Goal: Task Accomplishment & Management: Use online tool/utility

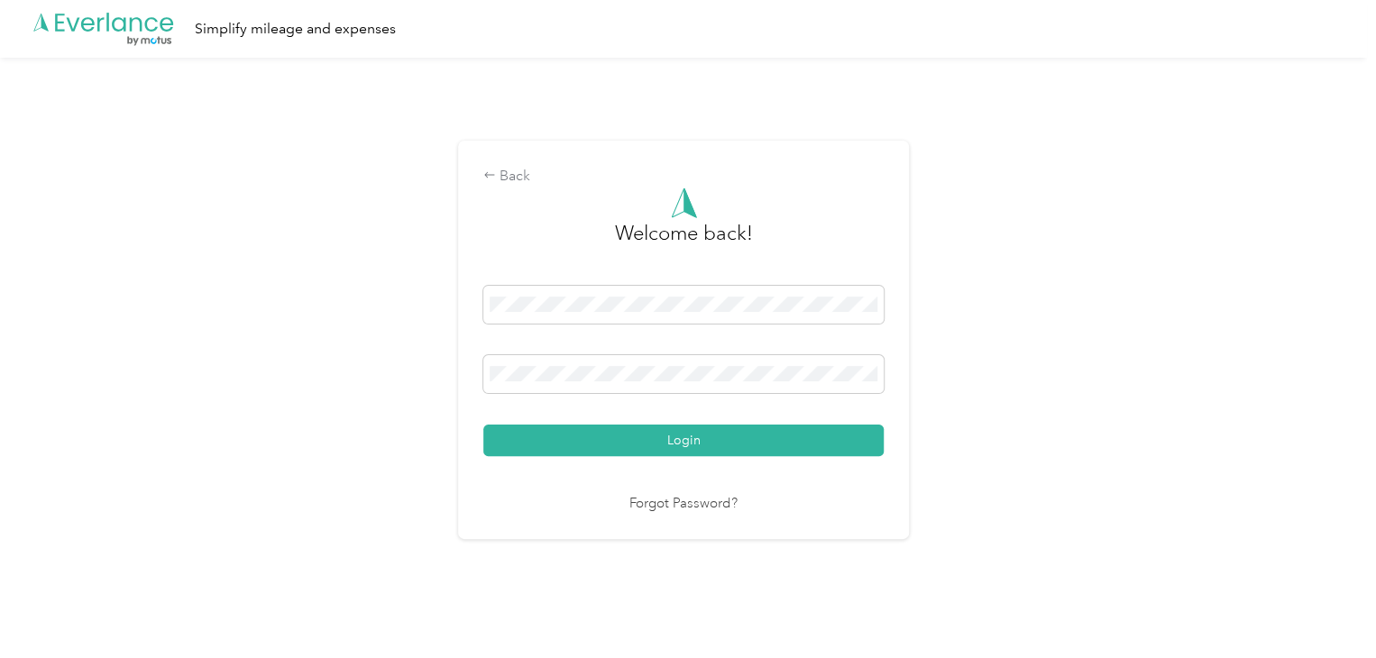
drag, startPoint x: 1066, startPoint y: 254, endPoint x: 973, endPoint y: 279, distance: 96.9
click at [1063, 257] on div "Back Welcome back! Login Forgot Password?" at bounding box center [683, 347] width 1367 height 579
click at [739, 441] on button "Login" at bounding box center [683, 441] width 400 height 32
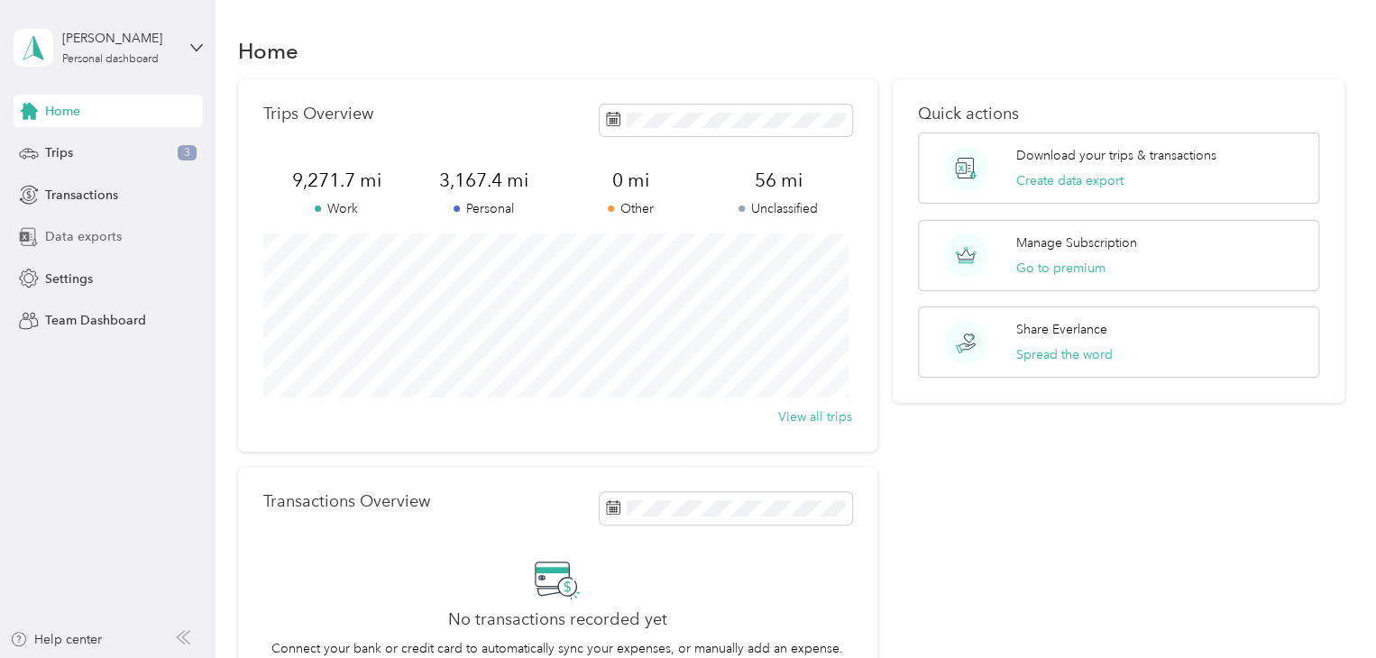
click at [66, 240] on span "Data exports" at bounding box center [83, 236] width 77 height 19
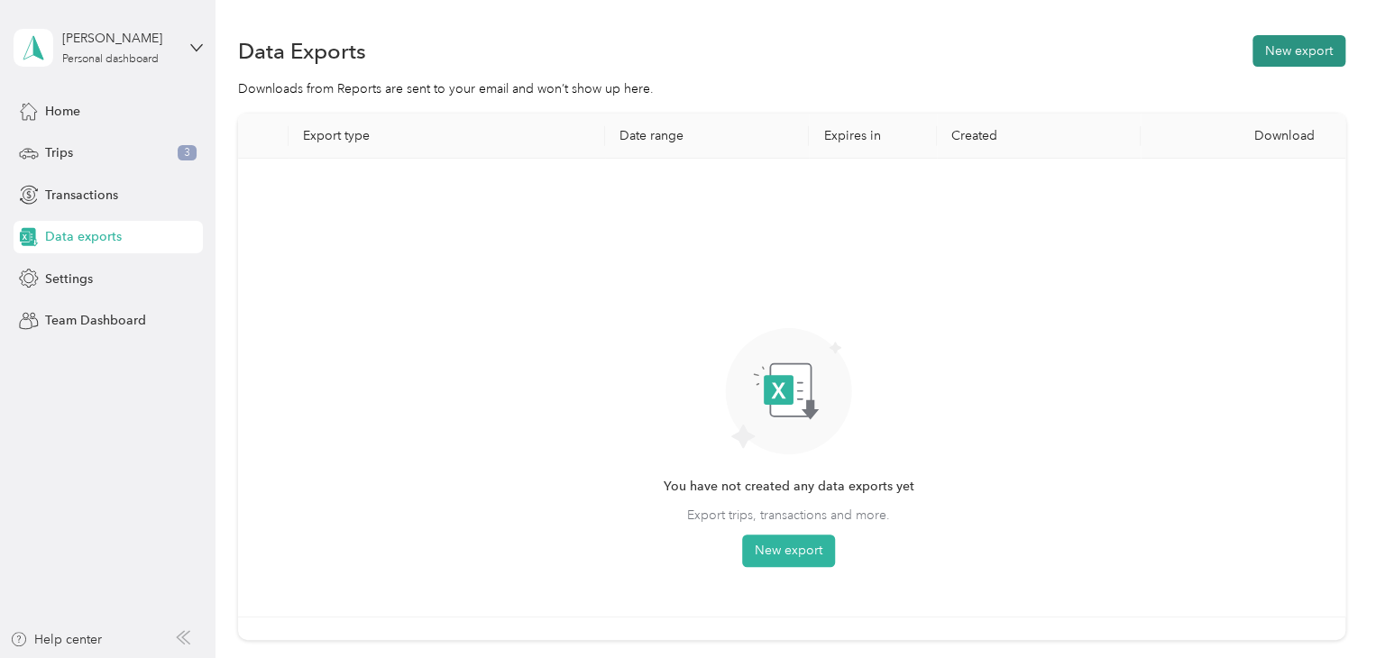
click at [1291, 50] on button "New export" at bounding box center [1298, 51] width 93 height 32
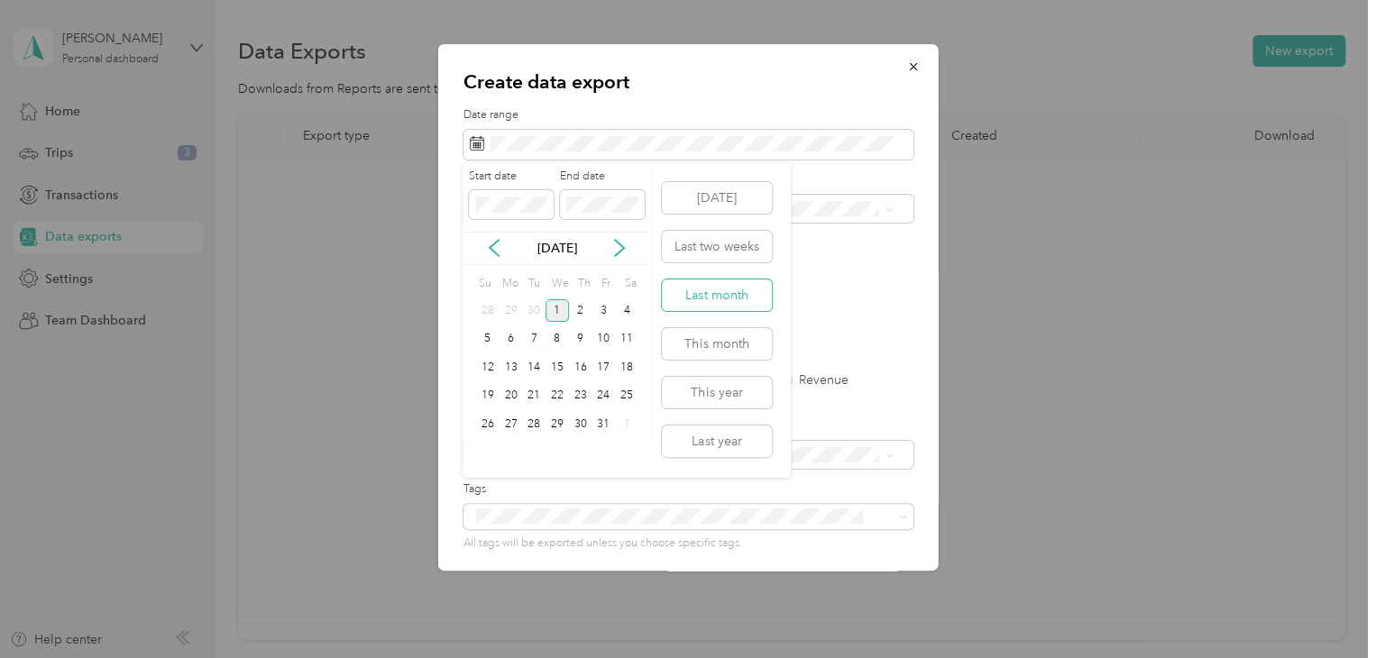
click at [722, 303] on button "Last month" at bounding box center [717, 295] width 110 height 32
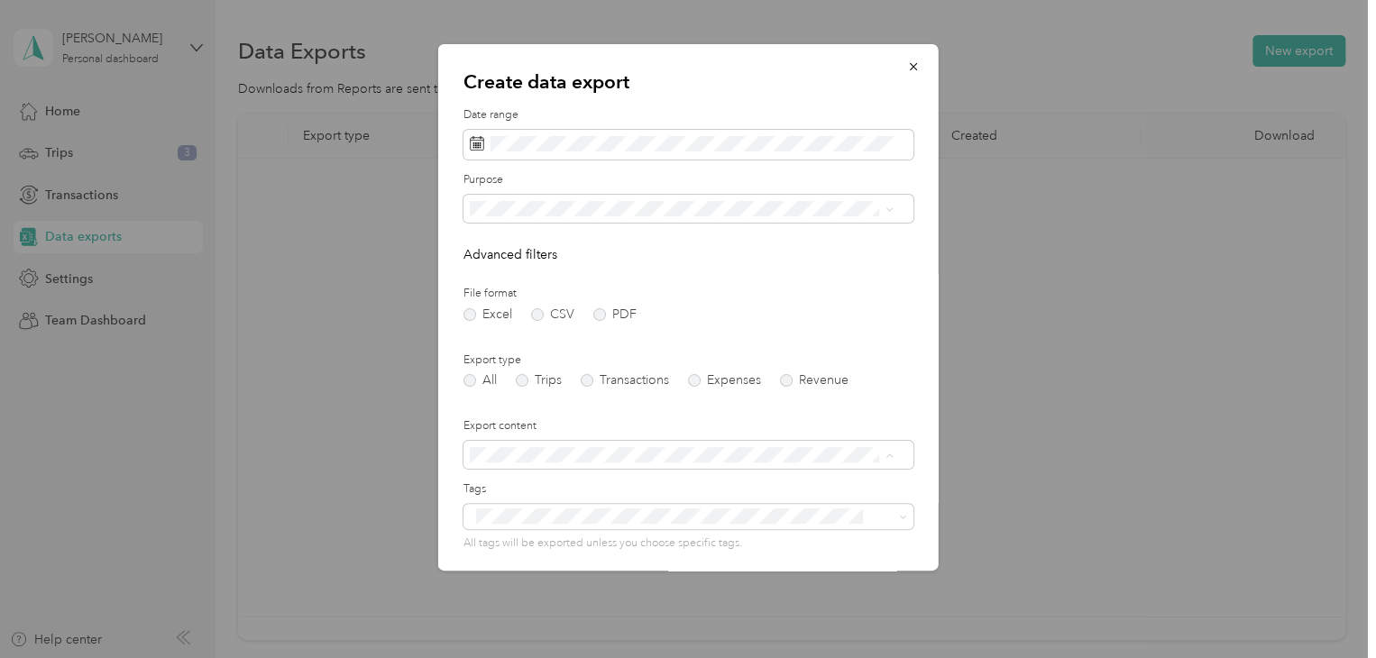
click at [526, 488] on li "Summary only" at bounding box center [680, 487] width 436 height 32
click at [585, 504] on p "Additional recipients" at bounding box center [533, 509] width 140 height 19
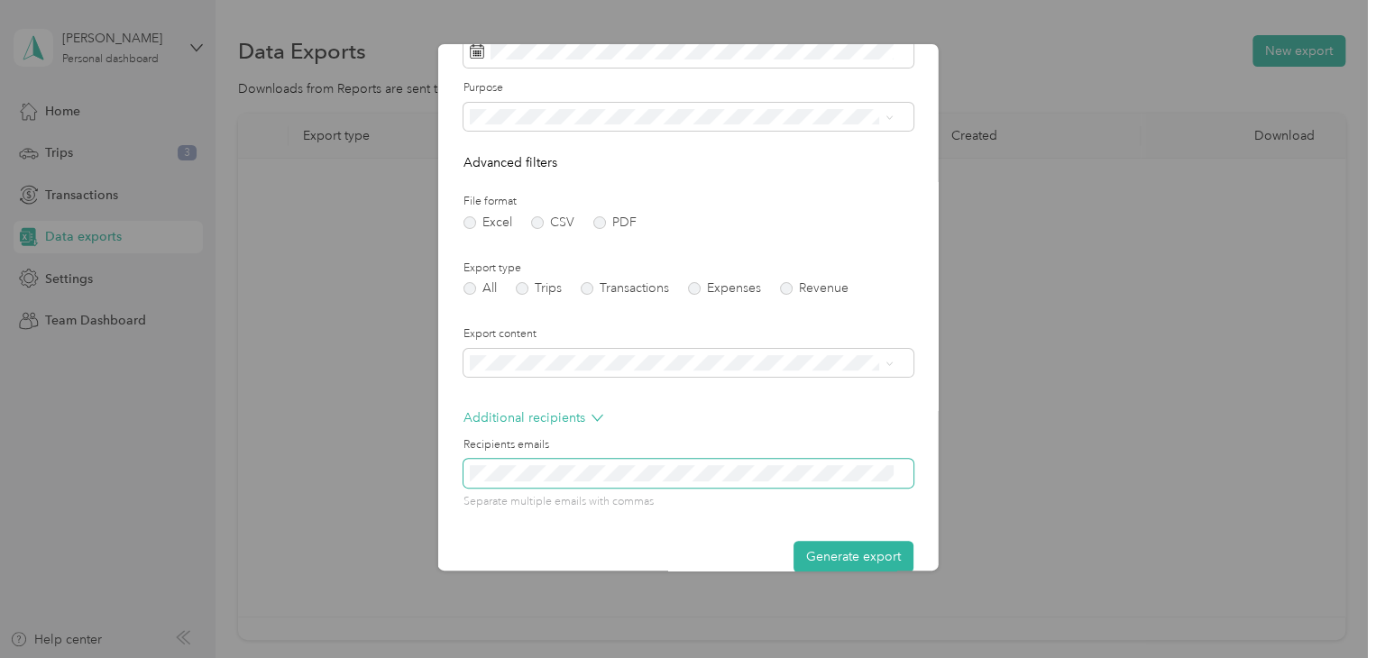
scroll to position [119, 0]
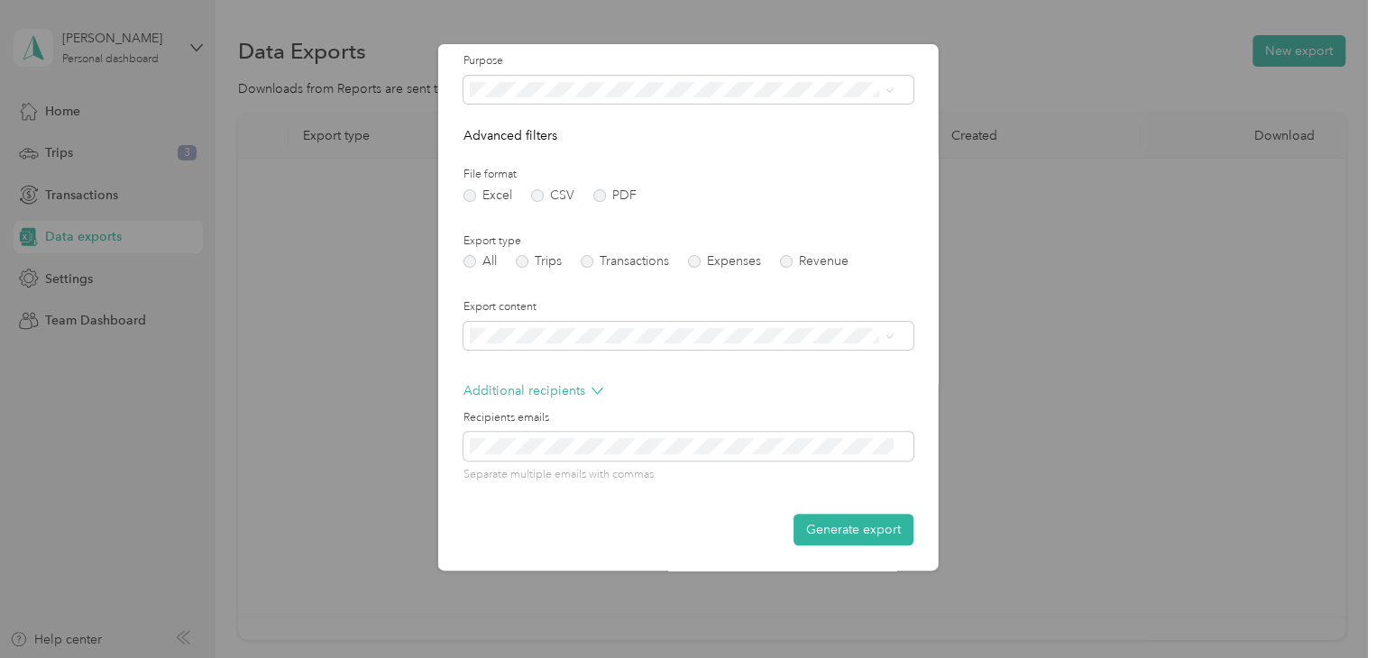
click at [589, 426] on div "Recipients emails Separate multiple emails with commas" at bounding box center [688, 446] width 450 height 73
click at [862, 529] on button "Generate export" at bounding box center [853, 530] width 120 height 32
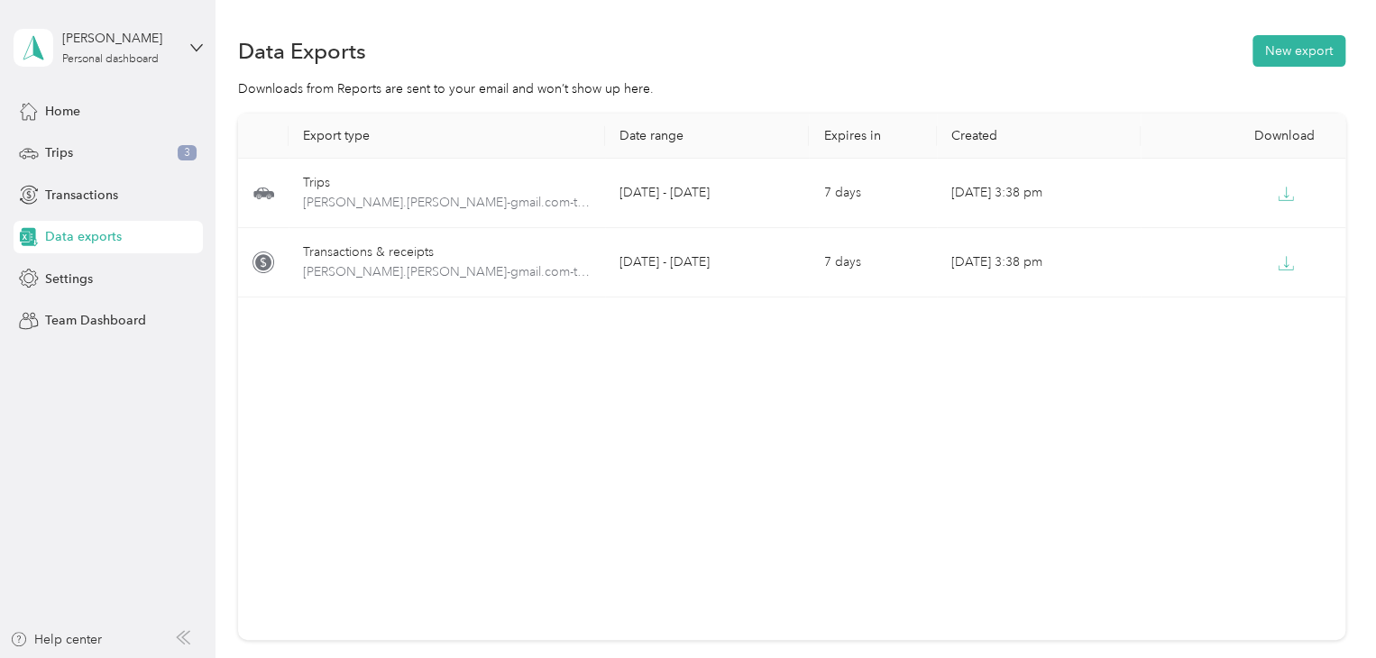
click at [184, 45] on div "[PERSON_NAME] Personal dashboard" at bounding box center [108, 47] width 189 height 63
click at [92, 151] on div "Log out" at bounding box center [305, 145] width 558 height 32
